Goal: Transaction & Acquisition: Subscribe to service/newsletter

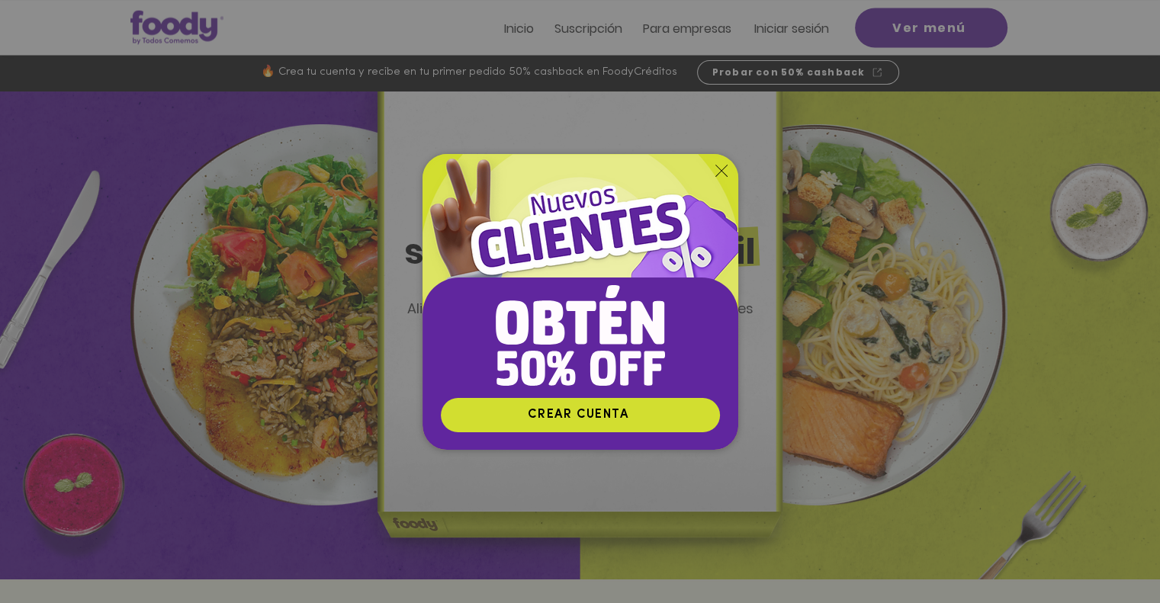
click at [720, 161] on img "Nuevos suscriptores 50% off" at bounding box center [580, 275] width 316 height 243
click at [713, 170] on img "Nuevos suscriptores 50% off" at bounding box center [580, 275] width 316 height 243
click at [723, 172] on icon "Volver al sitio" at bounding box center [721, 171] width 12 height 12
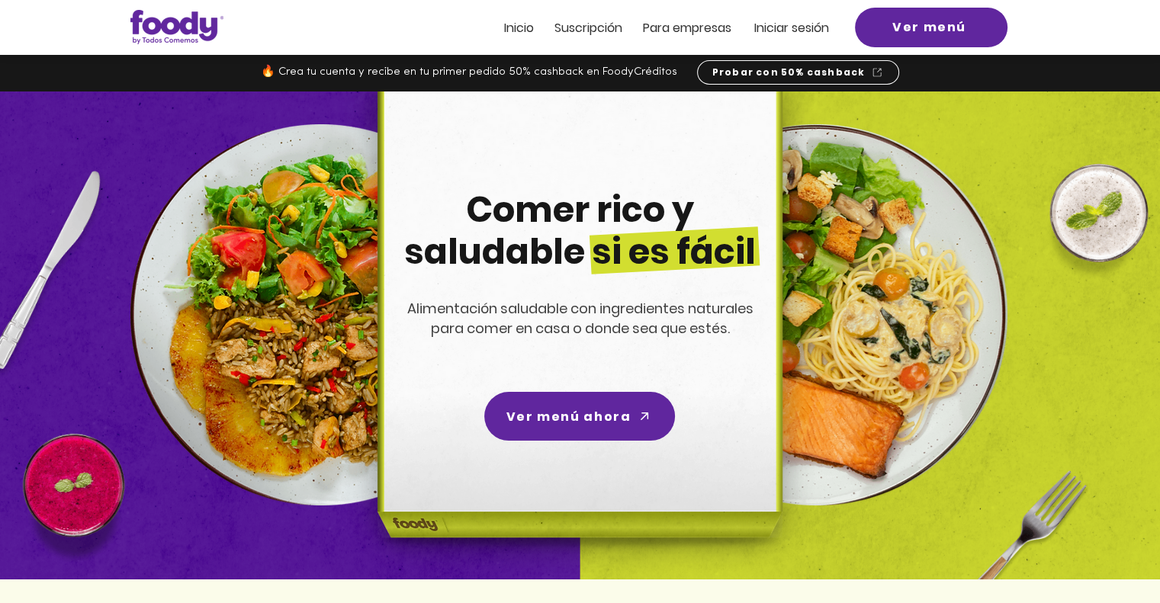
click at [804, 25] on span "Iniciar sesión" at bounding box center [791, 28] width 75 height 18
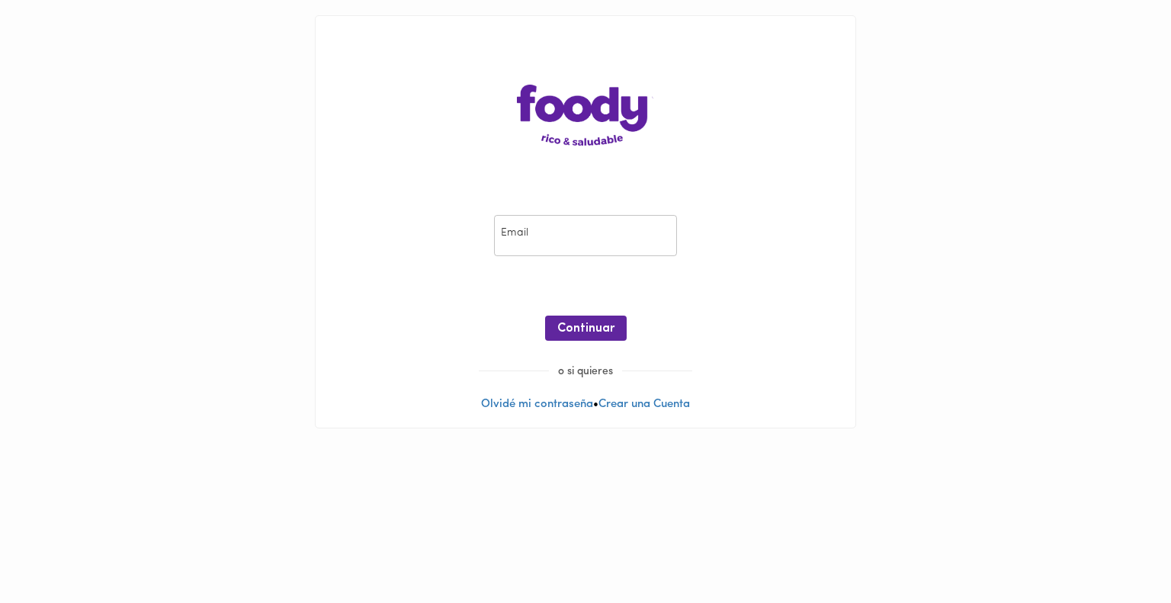
click at [537, 237] on input "email" at bounding box center [585, 236] width 183 height 42
type input "adiaztovar@gmail.com"
click at [569, 326] on span "Continuar" at bounding box center [585, 329] width 57 height 14
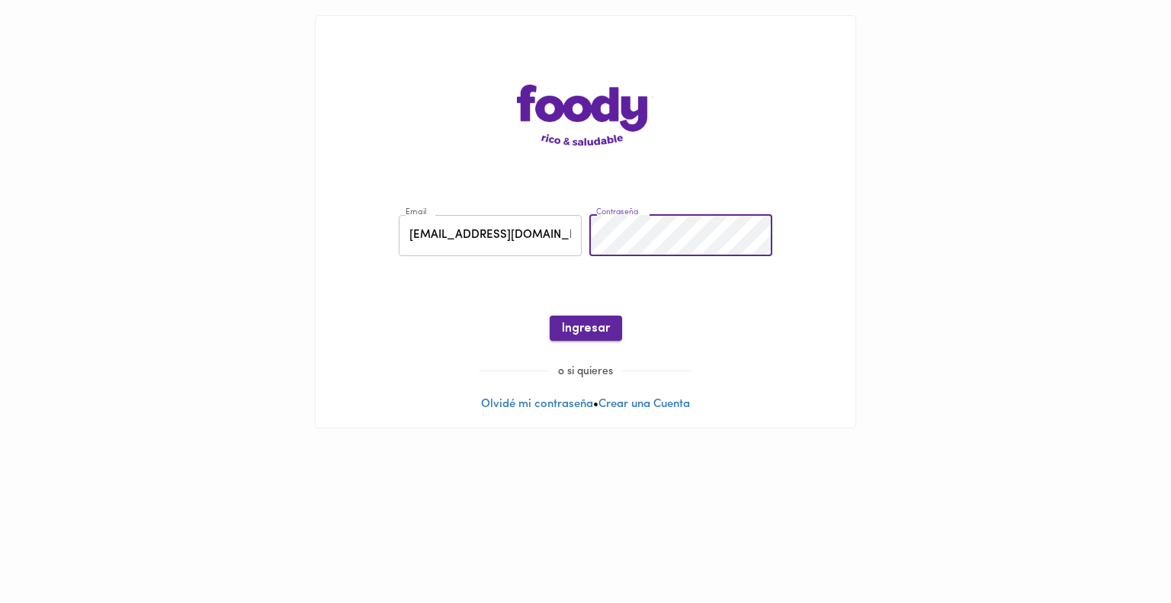
click at [593, 322] on span "Ingresar" at bounding box center [586, 329] width 48 height 14
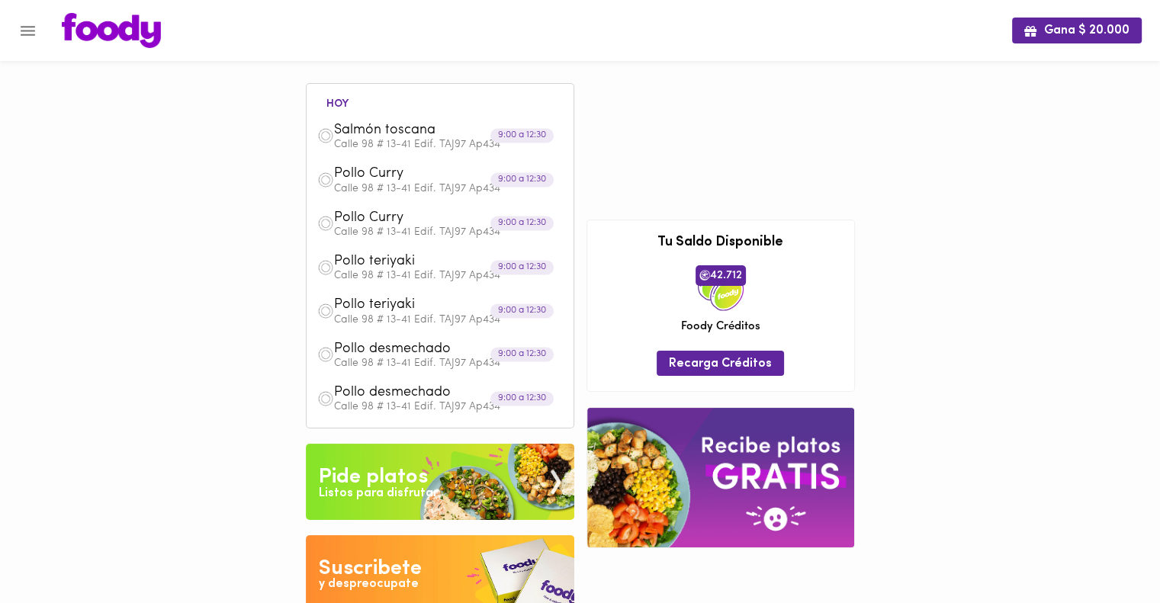
click at [370, 108] on div "hoy Salmón toscana Calle 98 # 13-41 Edif. TAJ97 Ap434 9:00 a 12:30 Pollo Curry …" at bounding box center [440, 258] width 252 height 326
click at [435, 133] on span "Salmón toscana" at bounding box center [421, 131] width 175 height 18
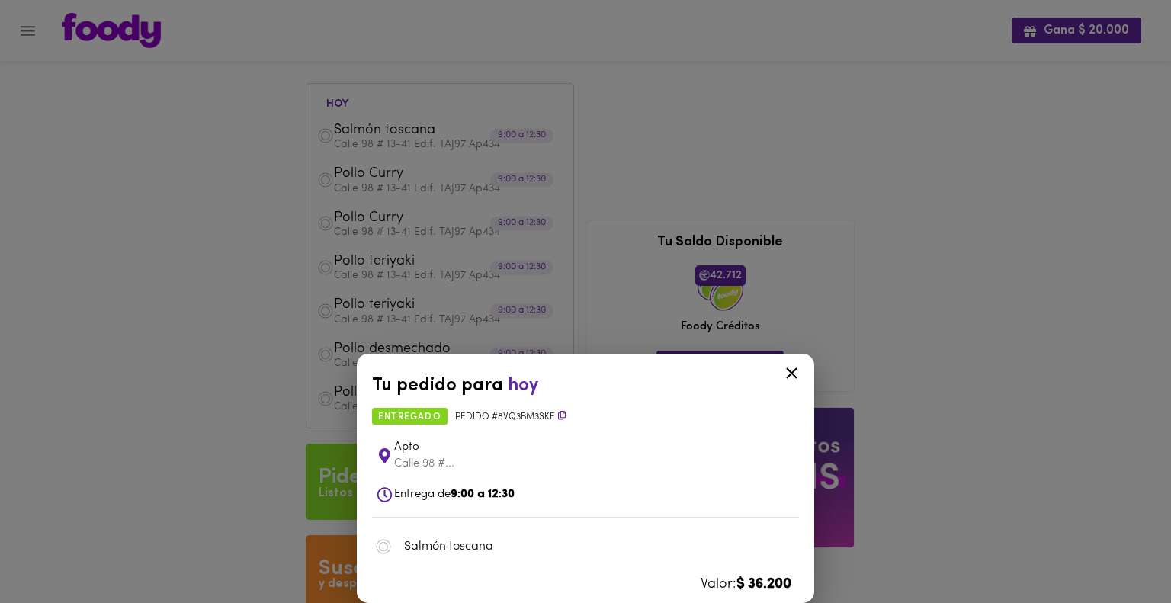
click at [561, 418] on icon at bounding box center [562, 415] width 8 height 9
click at [560, 414] on icon at bounding box center [562, 415] width 8 height 9
click at [400, 422] on span "entregado" at bounding box center [409, 416] width 75 height 17
click at [433, 496] on span "Entrega de 9:00 a 12:30" at bounding box center [454, 494] width 120 height 11
click at [397, 207] on div "Tu pedido para hoy entregado Pedido # 8vQ3bm3SKE Apto Calle 98 #... Entrega de …" at bounding box center [585, 301] width 1171 height 603
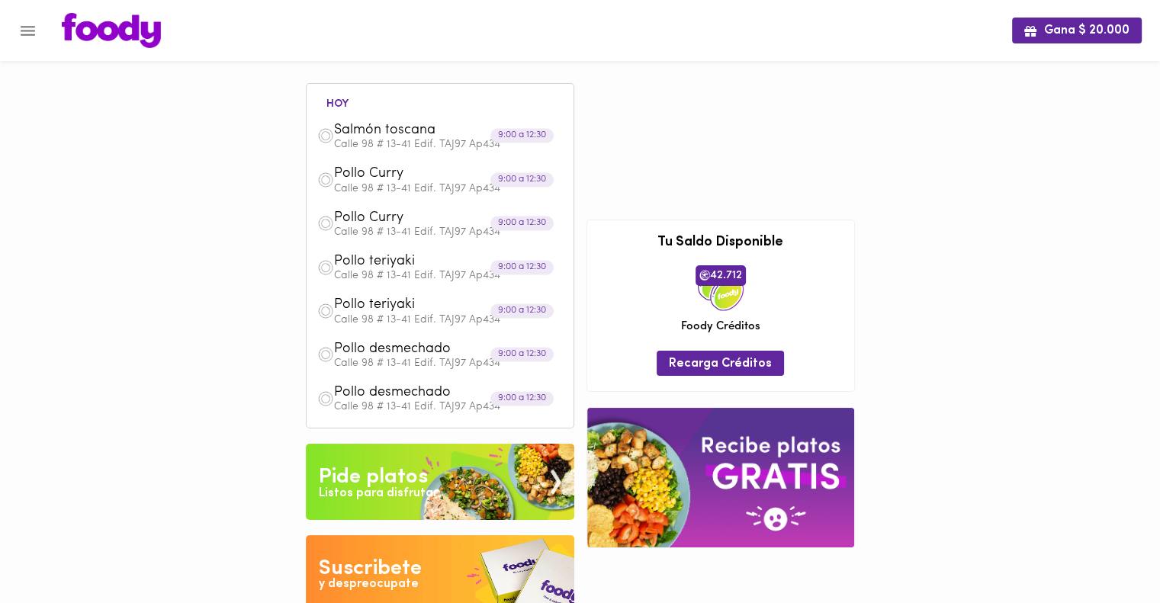
click at [345, 179] on span "Pollo Curry" at bounding box center [421, 174] width 175 height 18
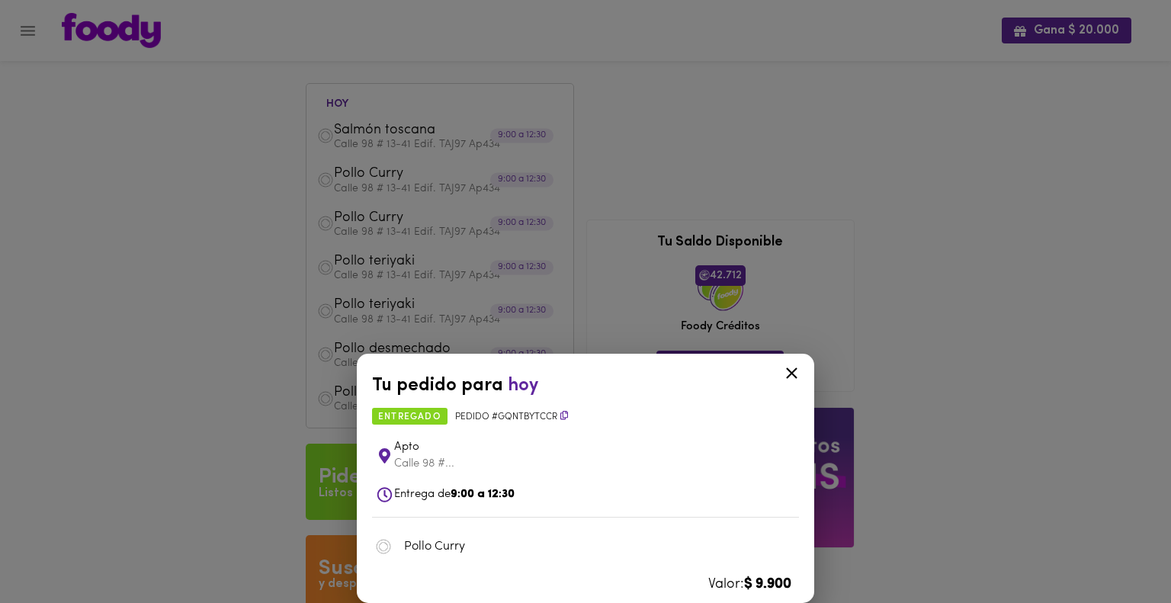
click at [704, 167] on div "Tu pedido para hoy entregado Pedido # gQNTbytCcr Apto Calle 98 #... Entrega de …" at bounding box center [585, 301] width 1171 height 603
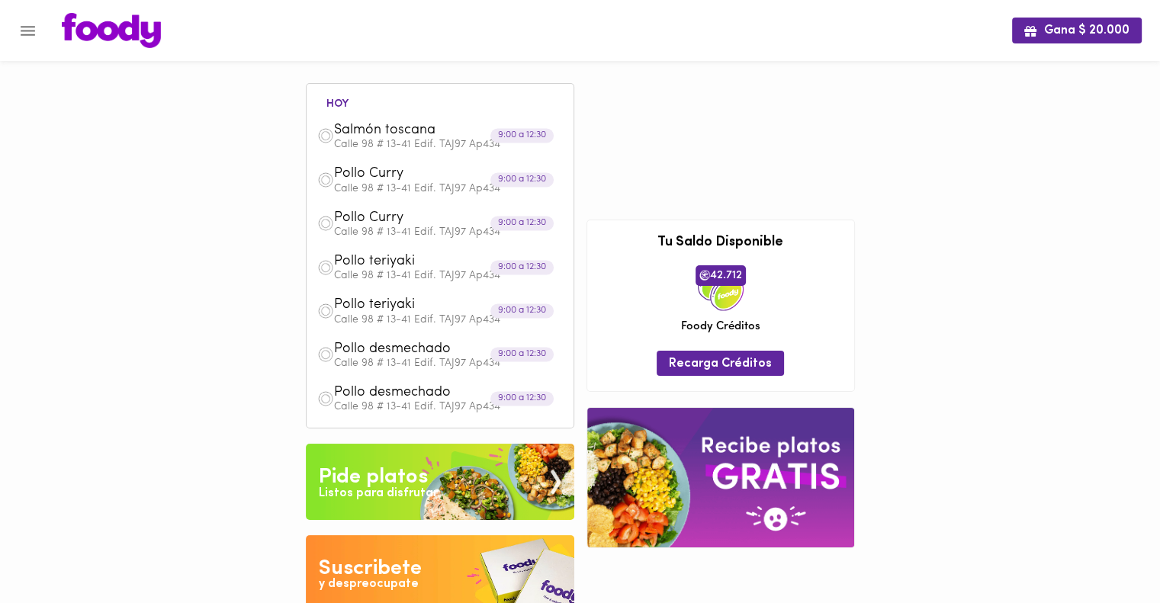
click at [73, 34] on img at bounding box center [111, 30] width 99 height 35
click at [28, 32] on icon "Menu" at bounding box center [27, 30] width 19 height 19
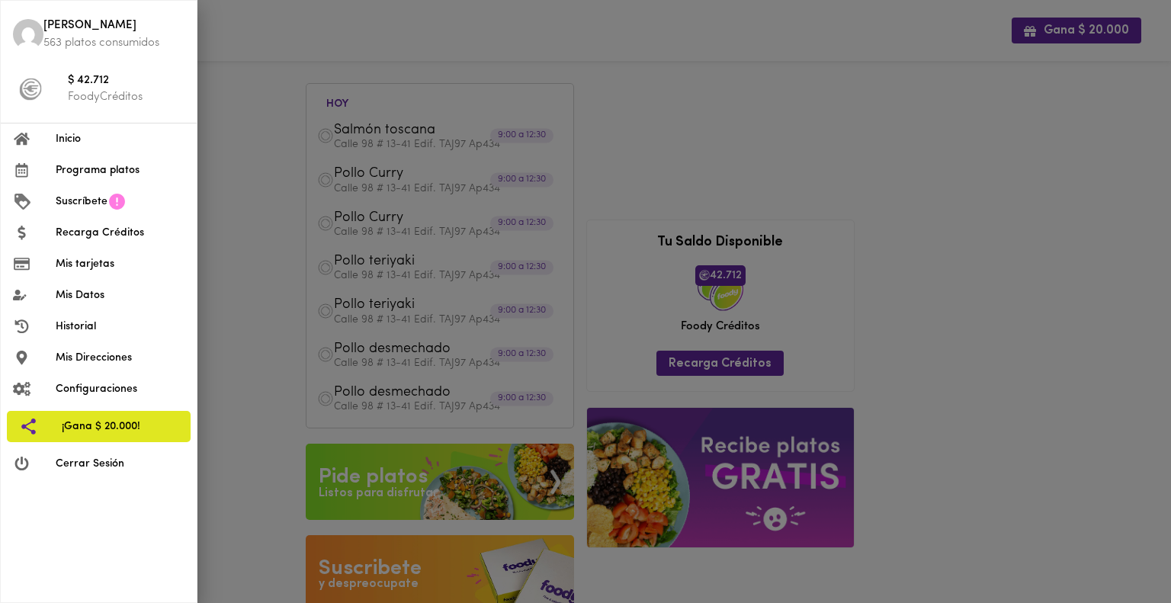
click at [84, 201] on span "Suscríbete" at bounding box center [82, 202] width 52 height 16
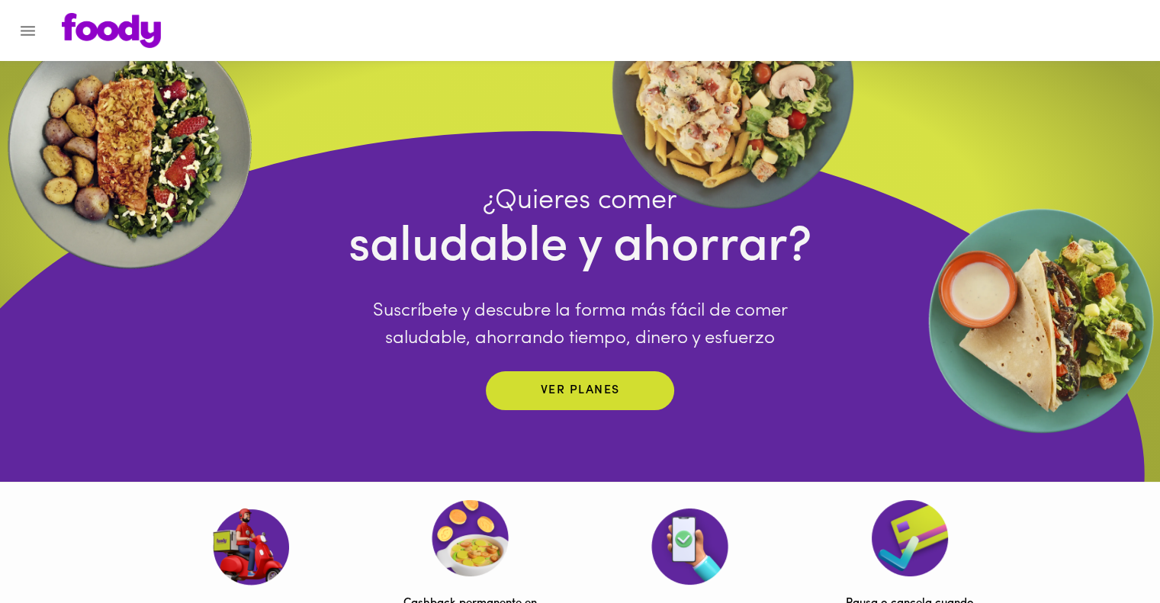
scroll to position [152, 0]
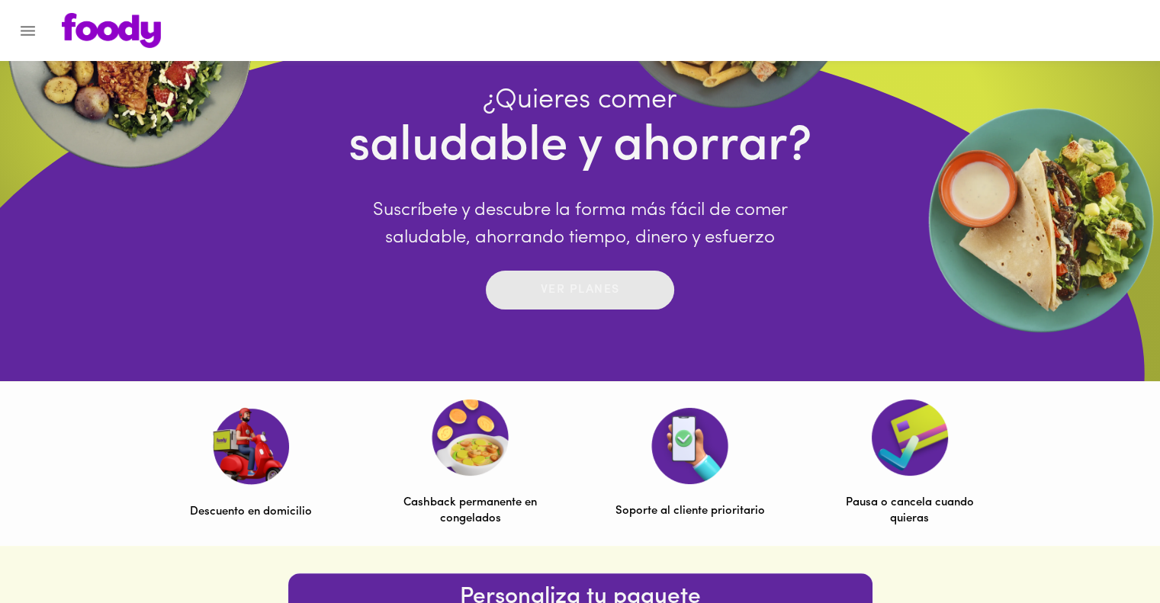
click at [593, 288] on p "Ver planes" at bounding box center [580, 290] width 79 height 18
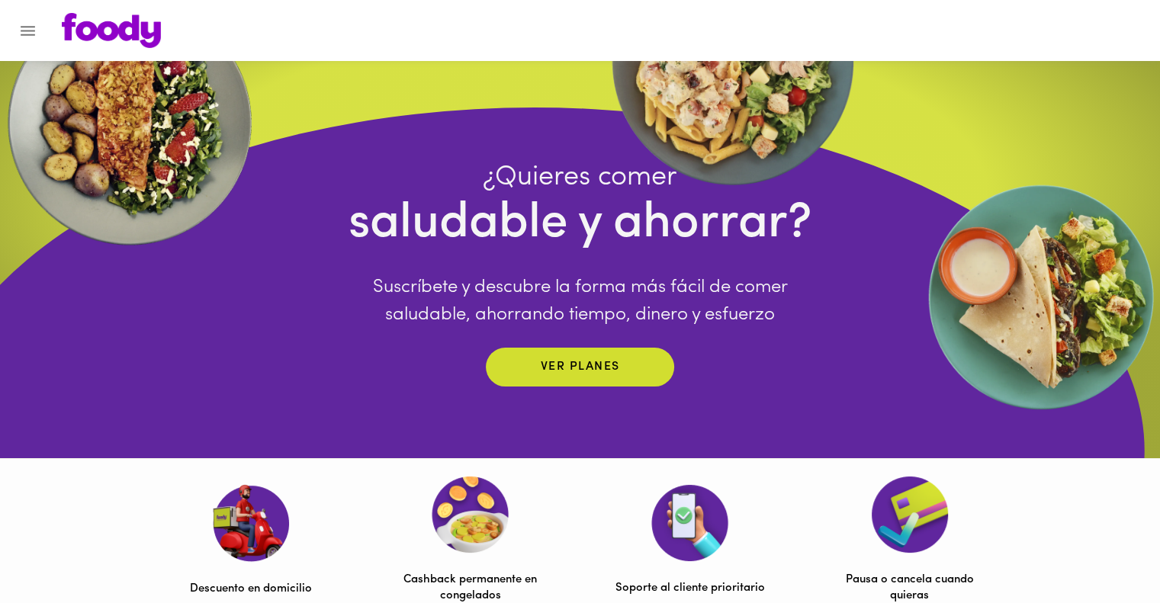
scroll to position [0, 0]
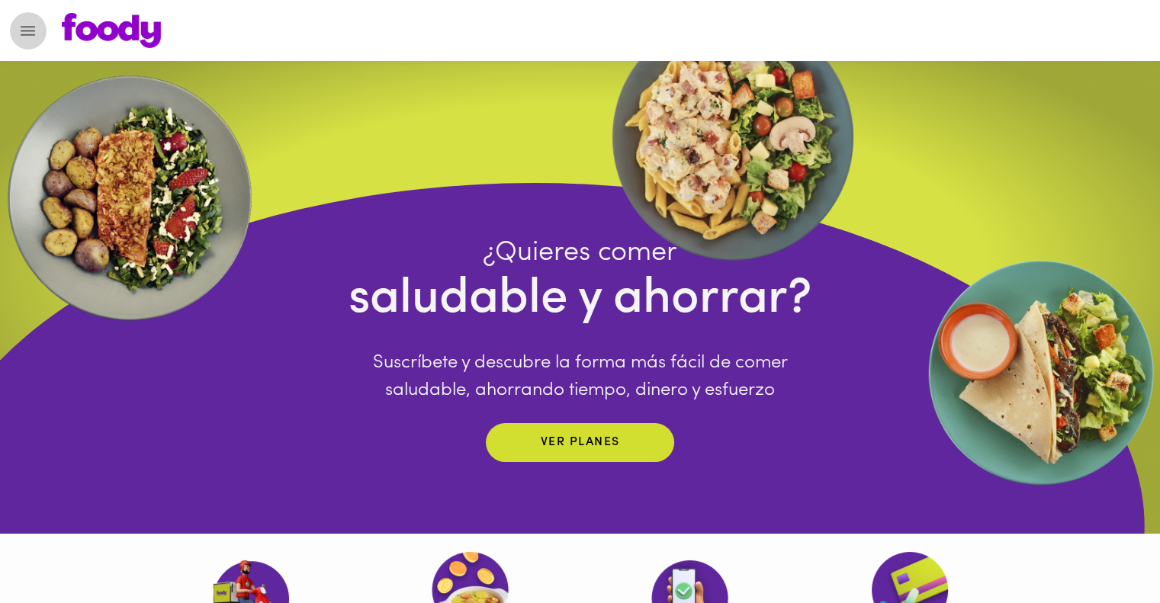
click at [24, 20] on button "Menu" at bounding box center [27, 30] width 37 height 37
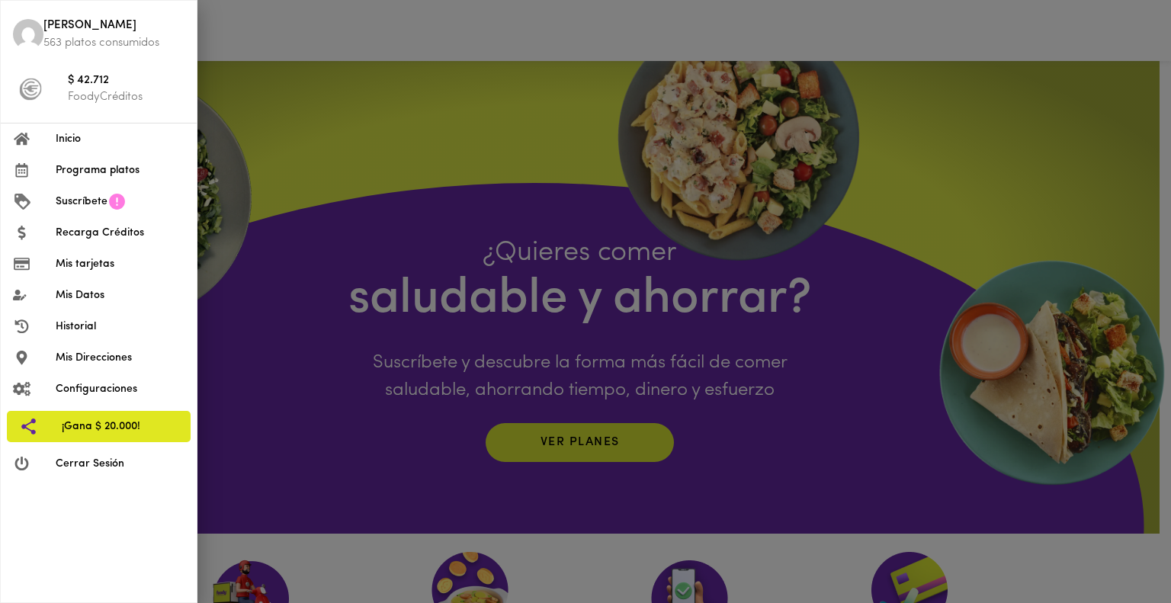
click at [97, 171] on span "Programa platos" at bounding box center [120, 170] width 129 height 16
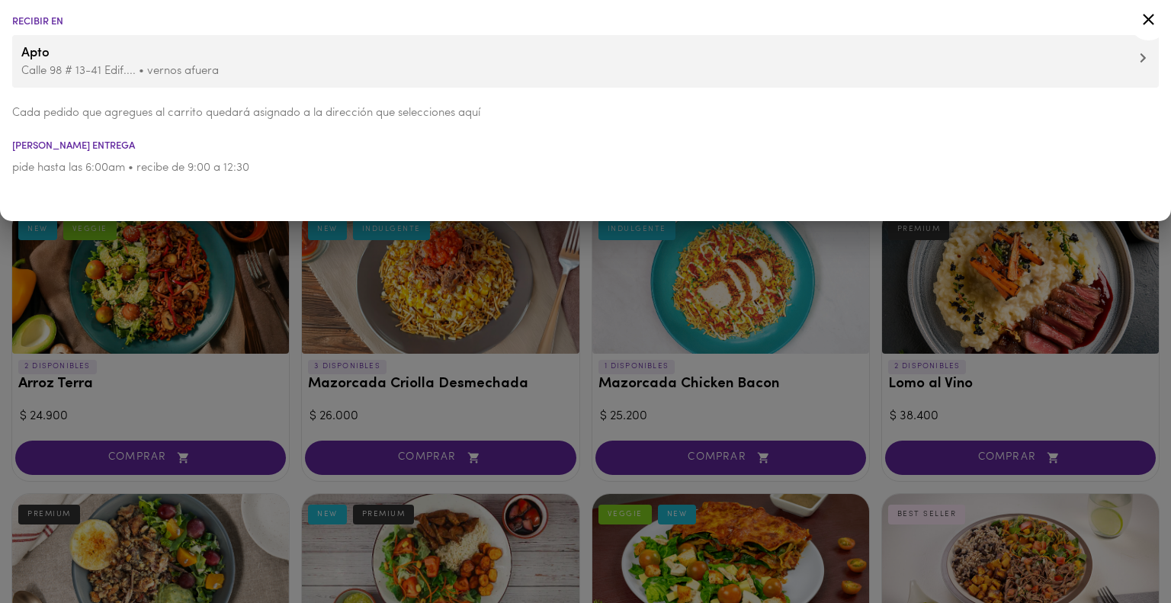
click at [1149, 20] on icon at bounding box center [1148, 19] width 11 height 11
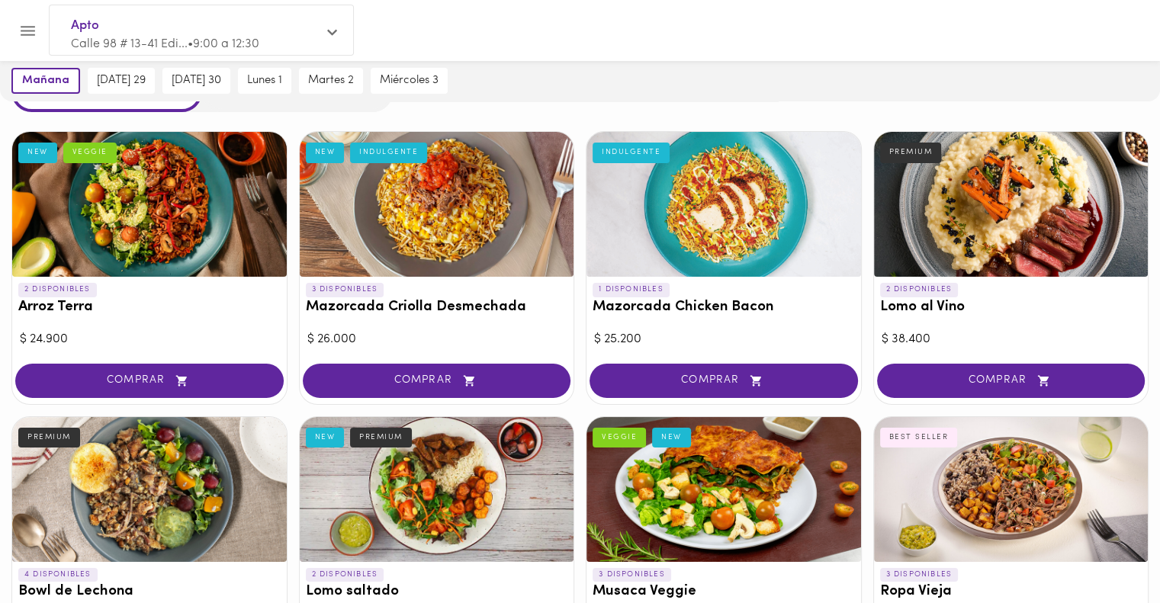
scroll to position [76, 0]
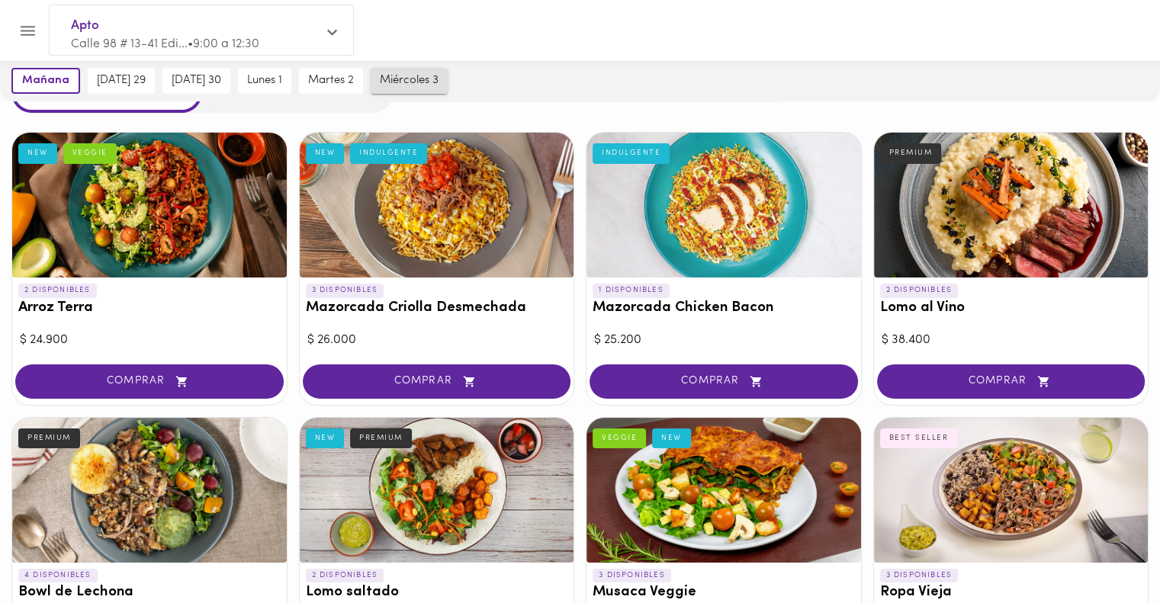
click at [427, 79] on span "miércoles 3" at bounding box center [409, 81] width 59 height 14
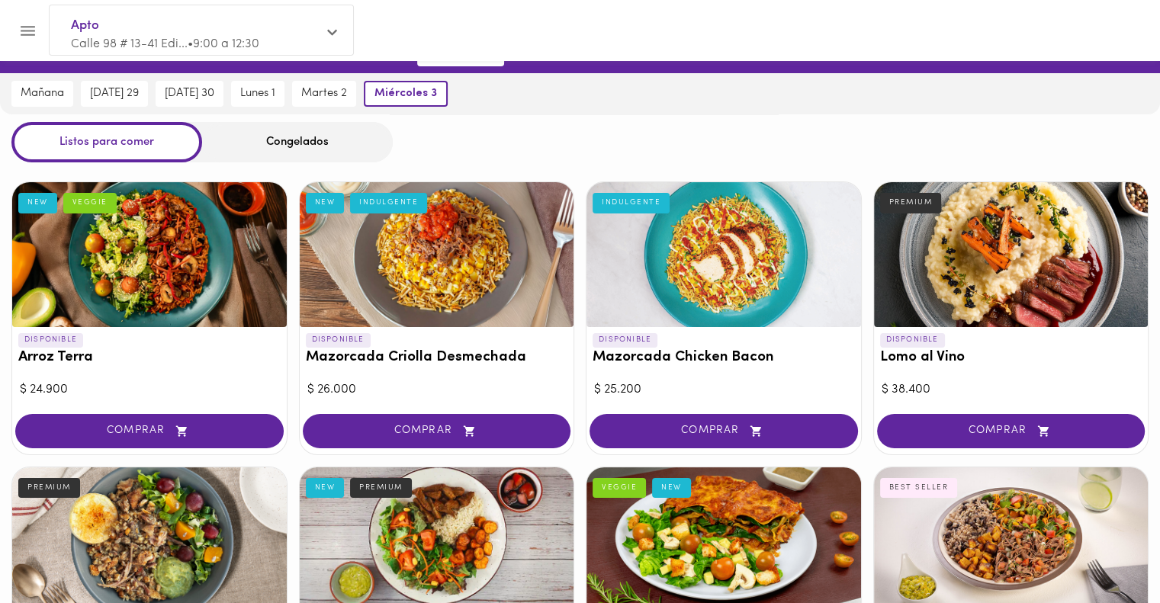
scroll to position [0, 0]
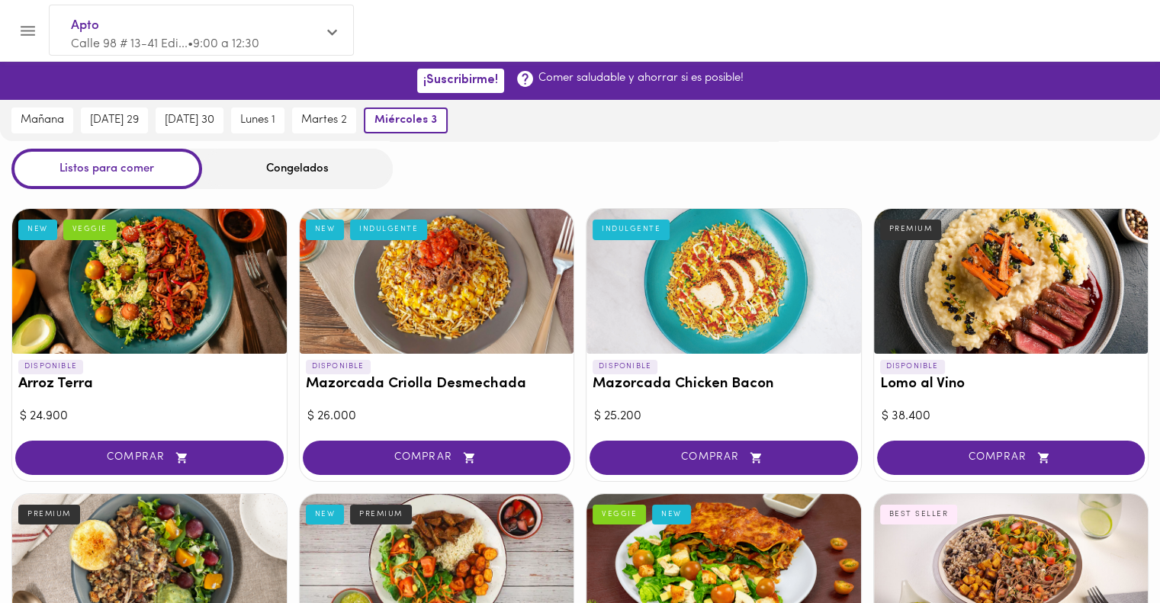
click at [268, 168] on div "Congelados" at bounding box center [297, 169] width 191 height 40
